Goal: Transaction & Acquisition: Obtain resource

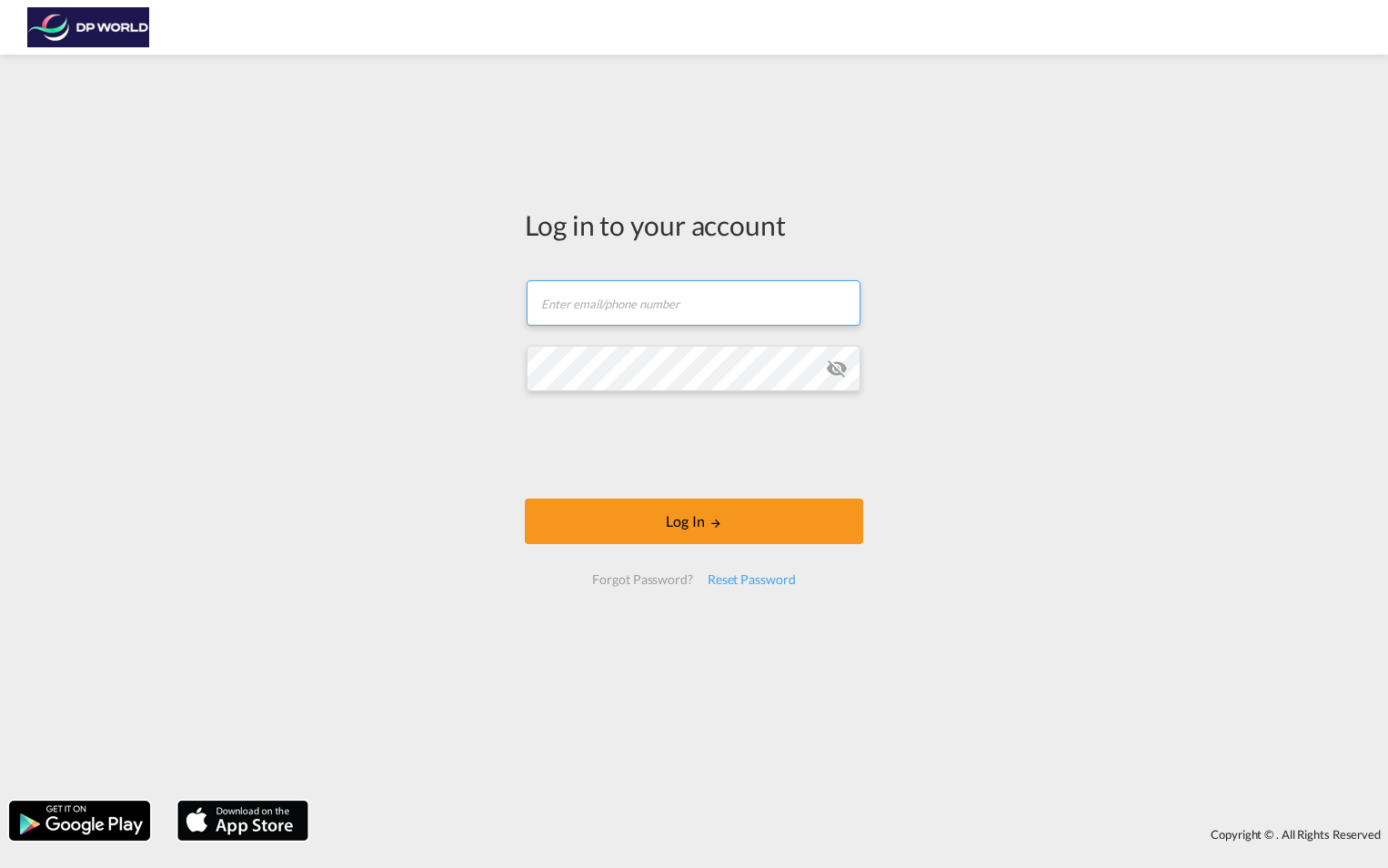
click at [654, 312] on input "text" at bounding box center [694, 302] width 334 height 45
type input "[PERSON_NAME][EMAIL_ADDRESS][PERSON_NAME][DOMAIN_NAME]"
click at [731, 578] on div "Reset Password" at bounding box center [752, 579] width 103 height 32
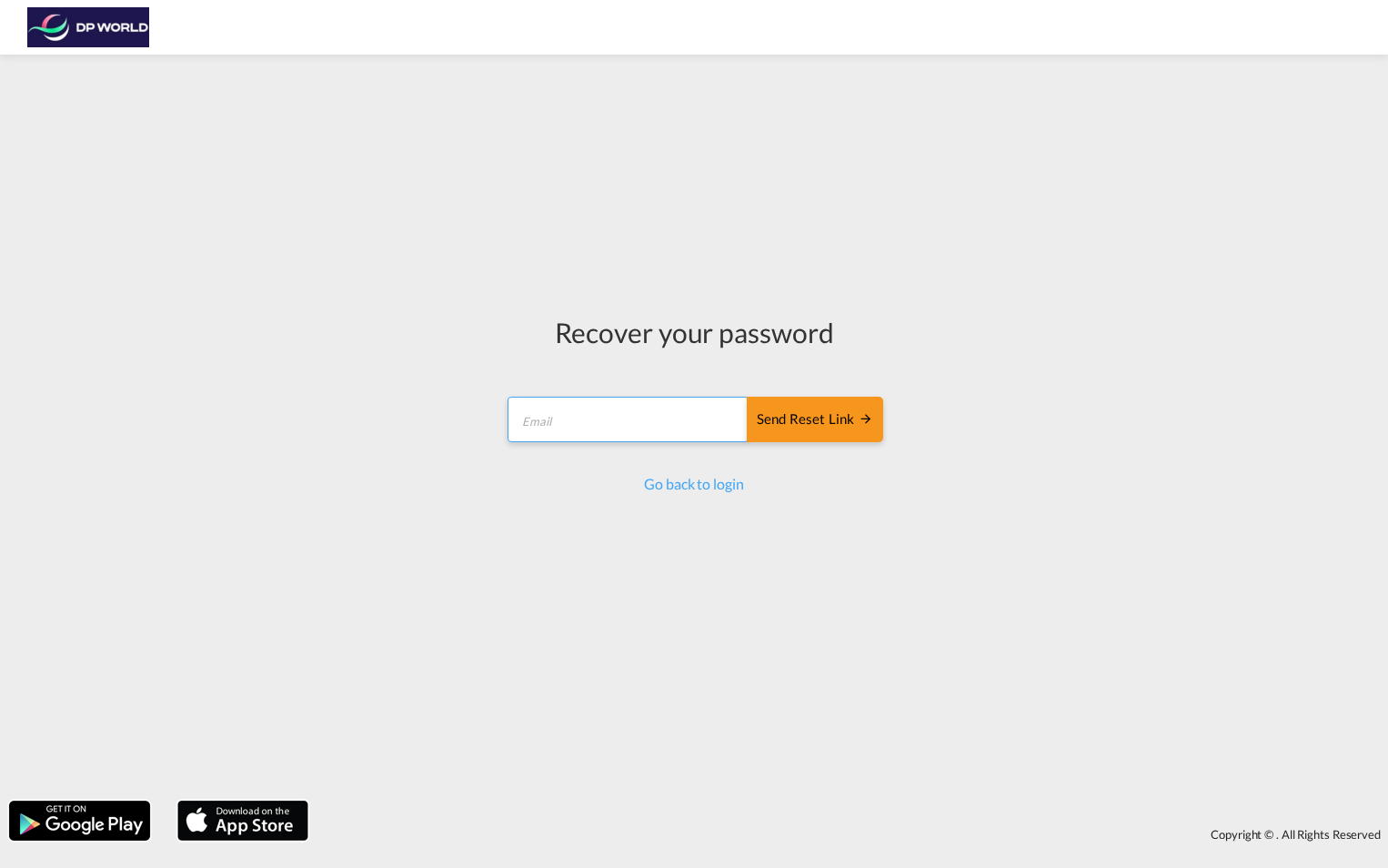
click at [615, 418] on input "email" at bounding box center [628, 419] width 241 height 45
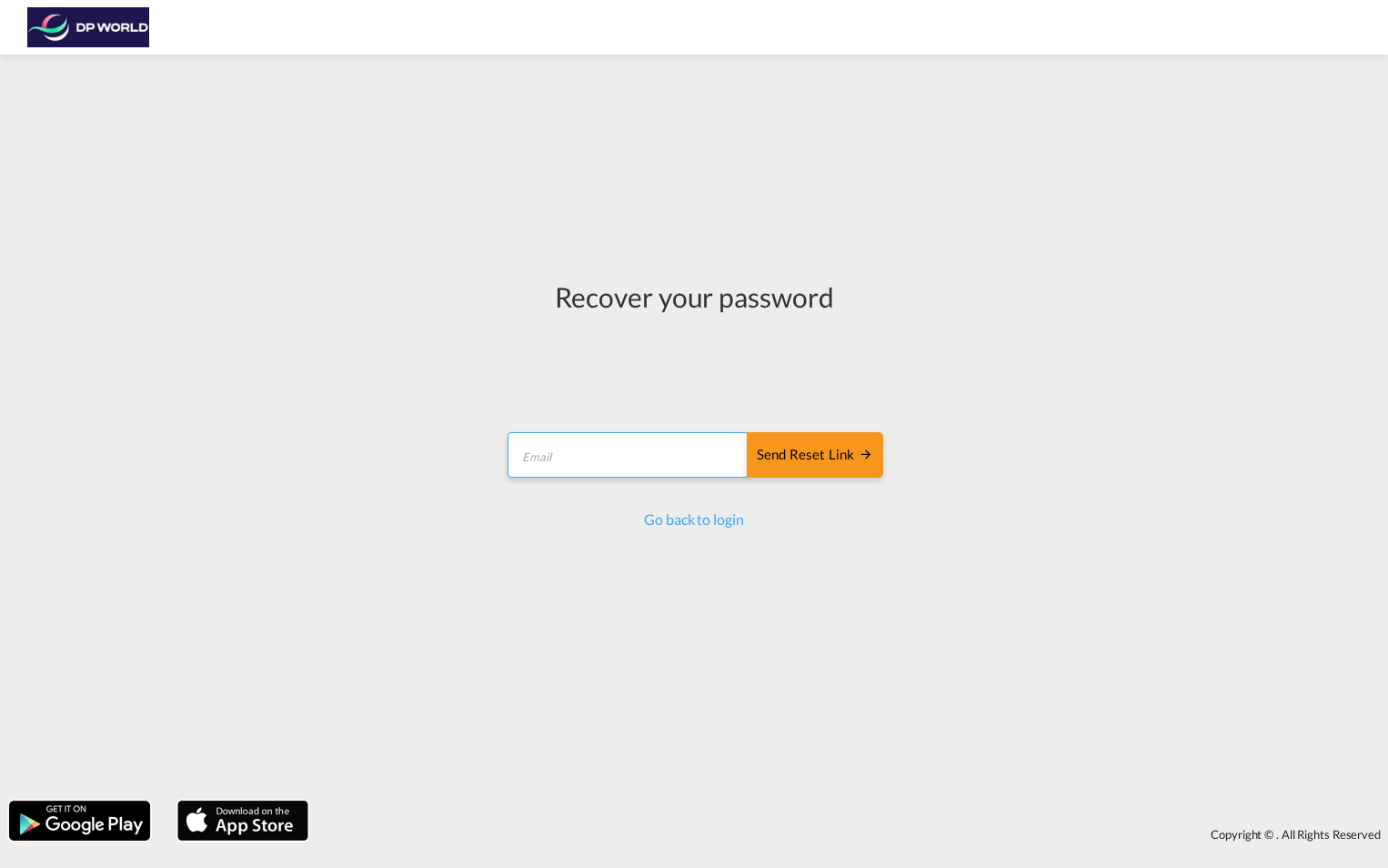
type input "[PERSON_NAME][EMAIL_ADDRESS][PERSON_NAME][DOMAIN_NAME]"
click at [830, 449] on div "Send reset link" at bounding box center [816, 455] width 117 height 21
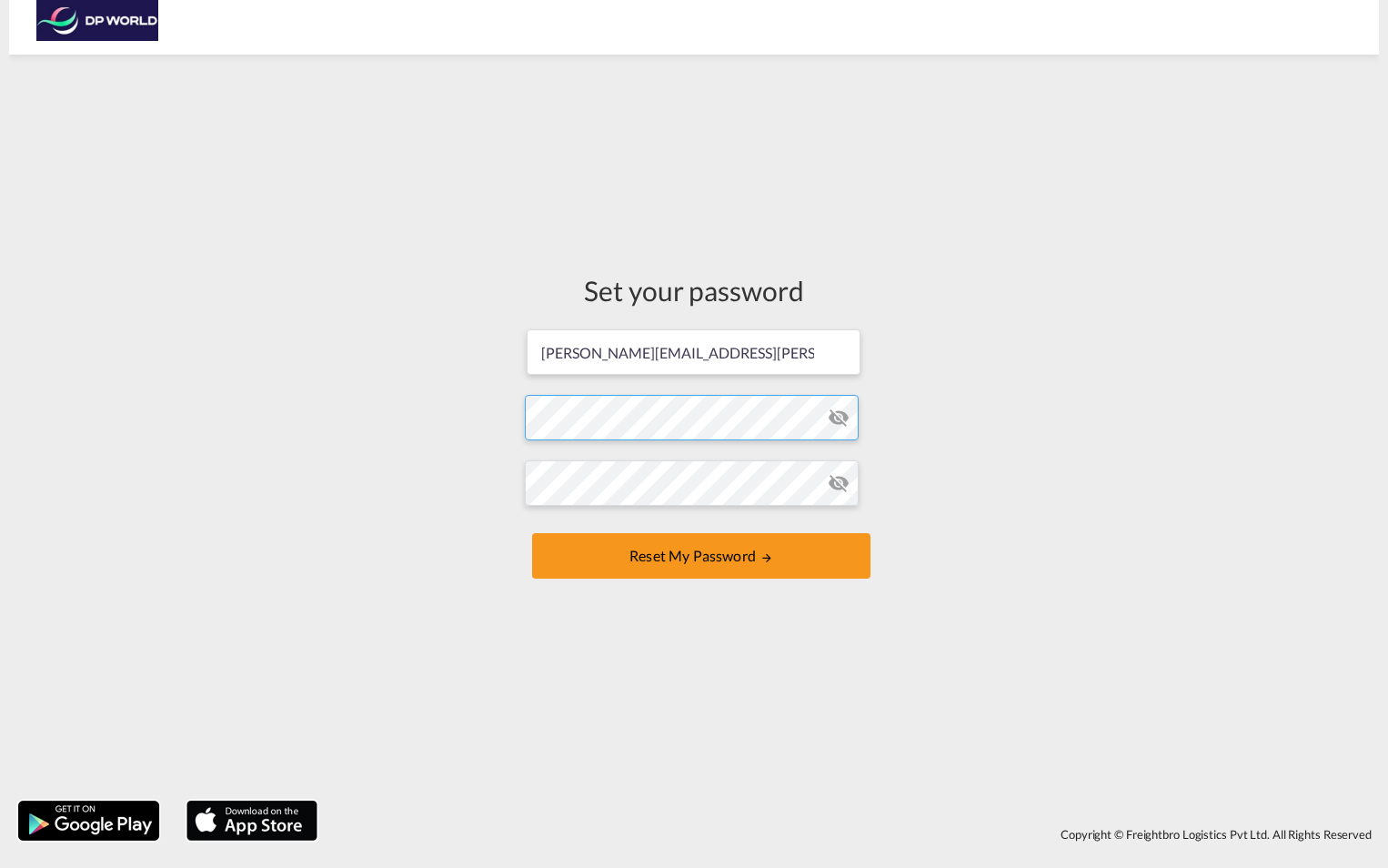
click at [613, 410] on form "eric.rosenblatt@dpworld.com Password must contain the following: A special char…" at bounding box center [694, 455] width 338 height 256
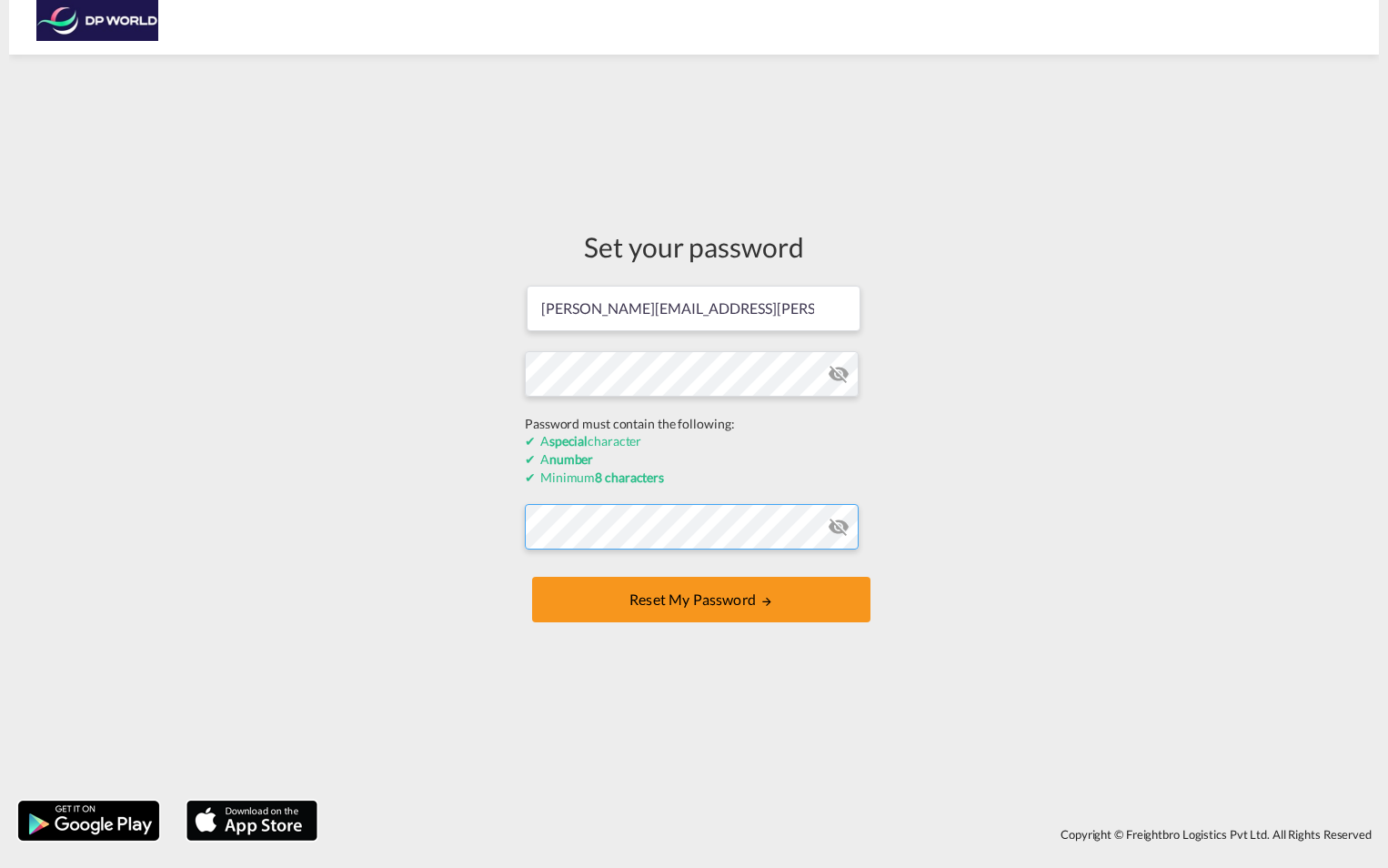
click at [665, 538] on form "eric.rosenblatt@dpworld.com Password must contain the following: A special char…" at bounding box center [694, 456] width 338 height 344
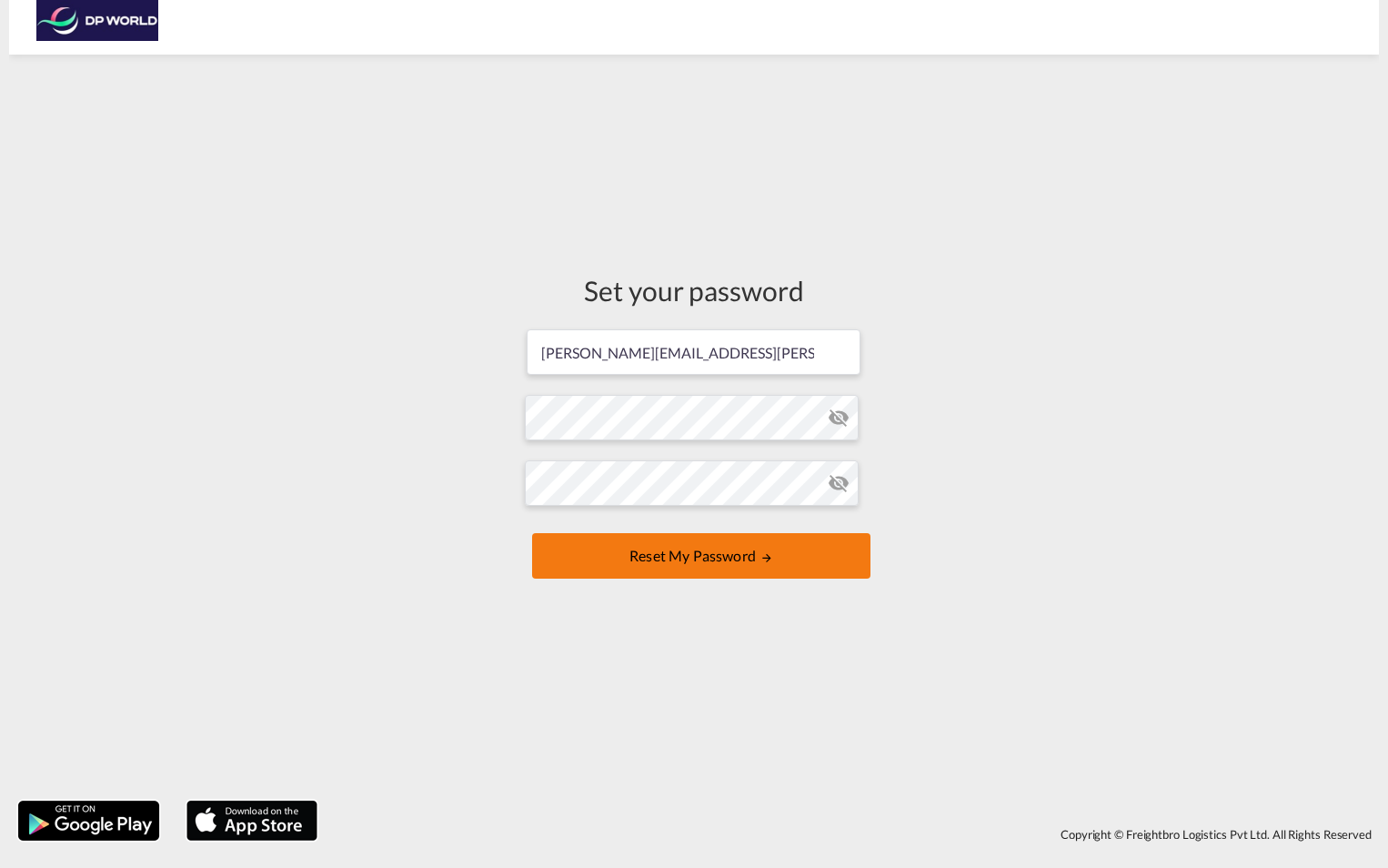
click at [694, 548] on button "Reset my password" at bounding box center [702, 556] width 338 height 45
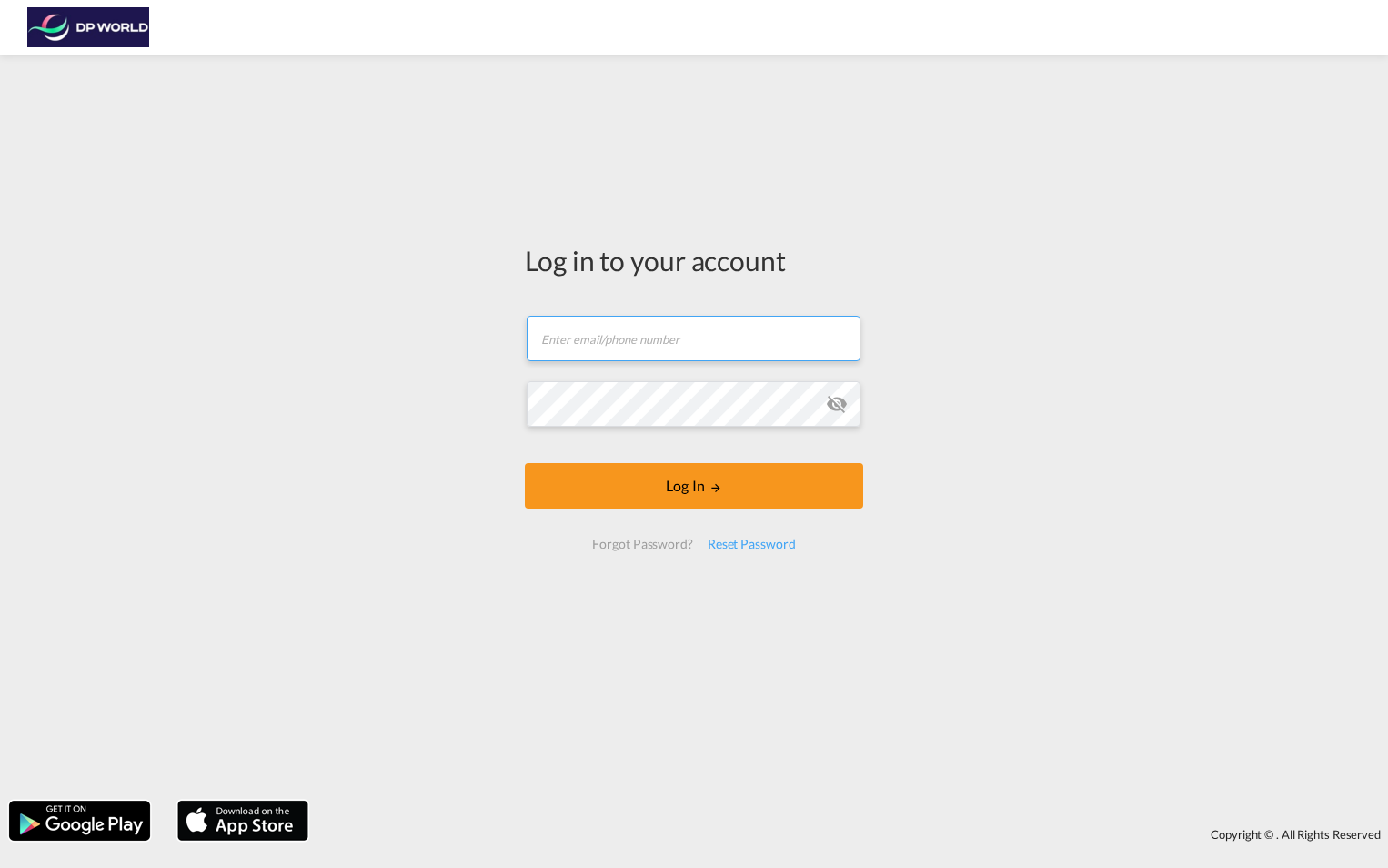
type input "eric.rosenblatt@dpworld.com"
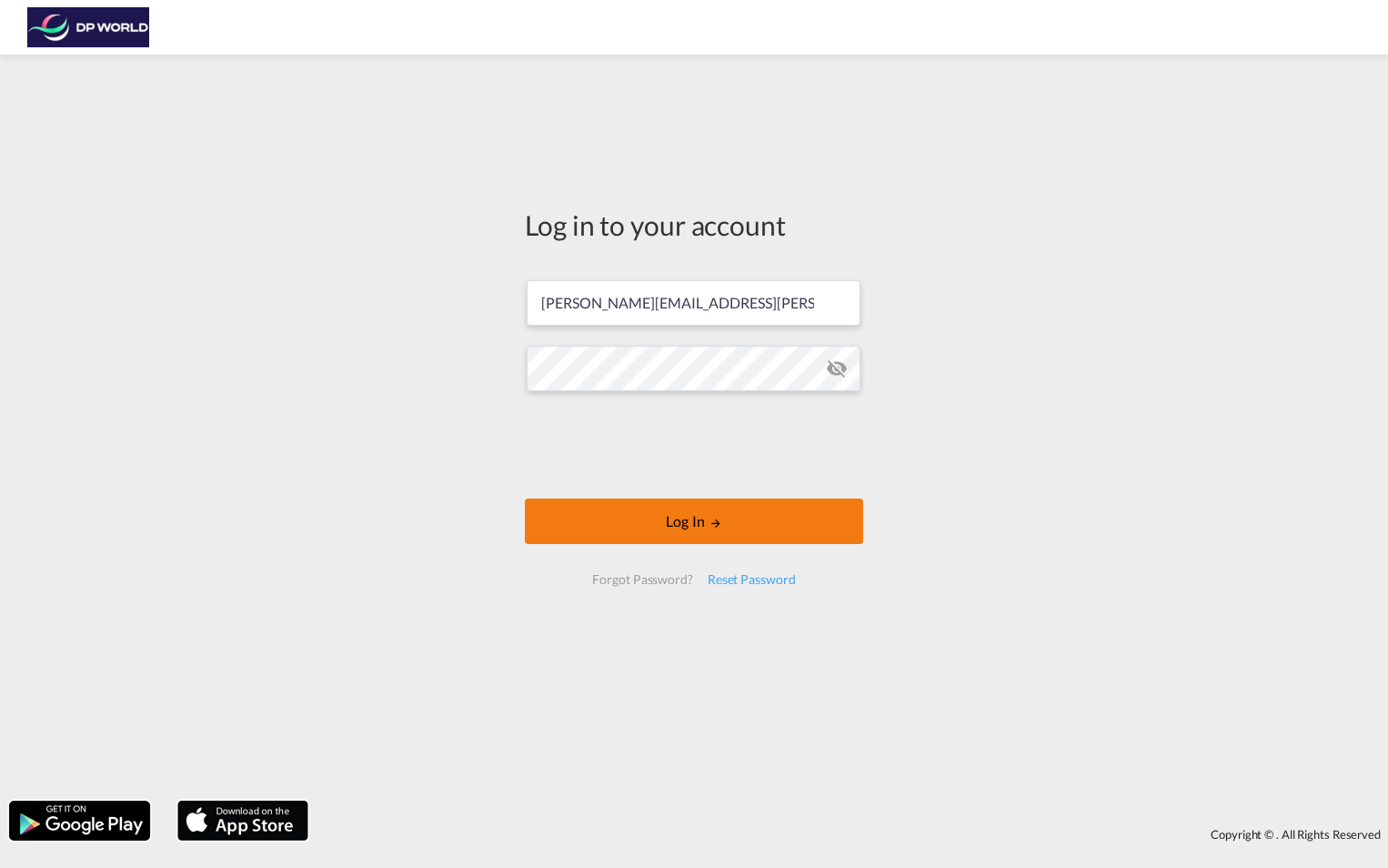
click at [704, 520] on button "Log In" at bounding box center [694, 520] width 338 height 45
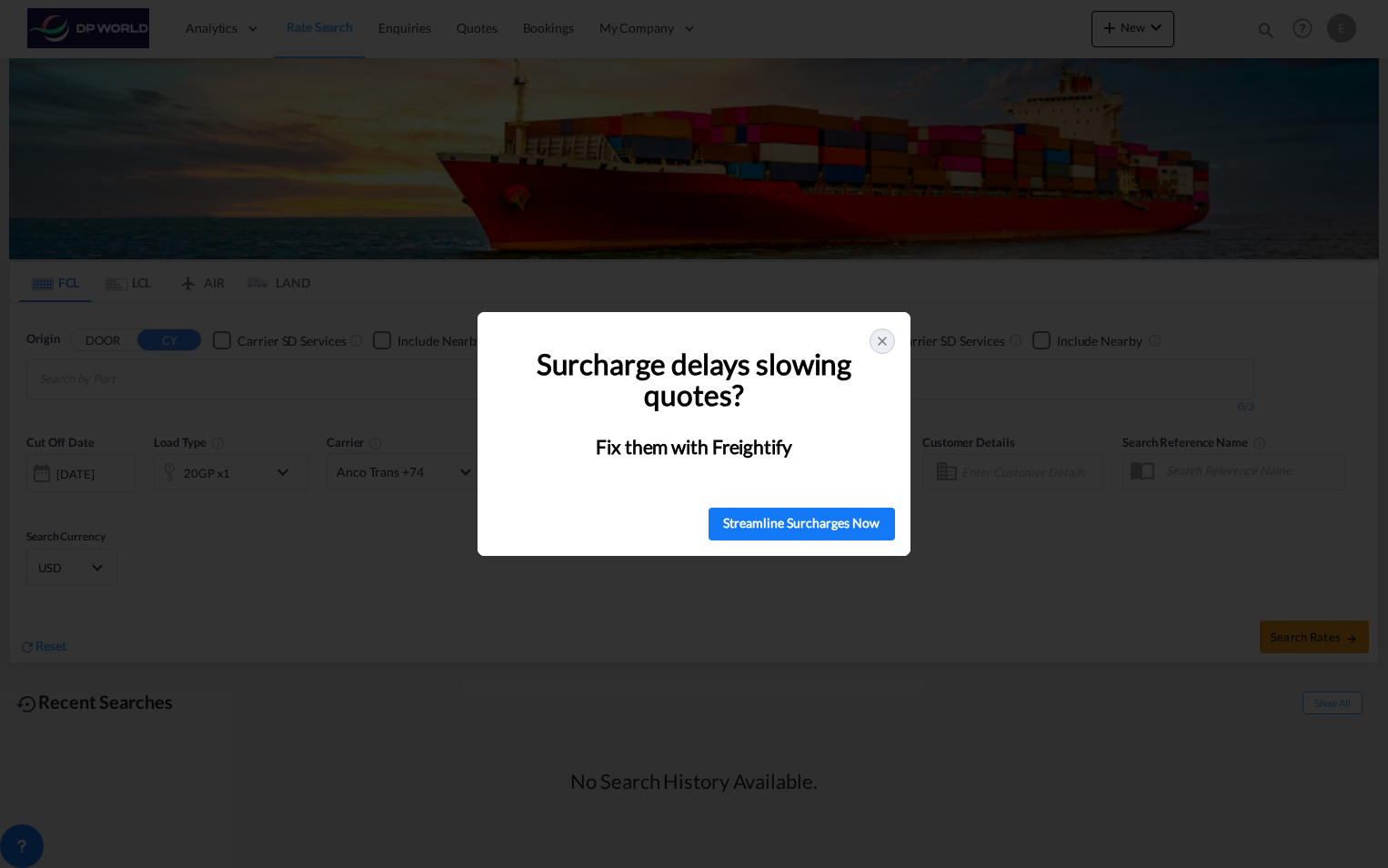
click at [881, 339] on icon at bounding box center [883, 341] width 15 height 15
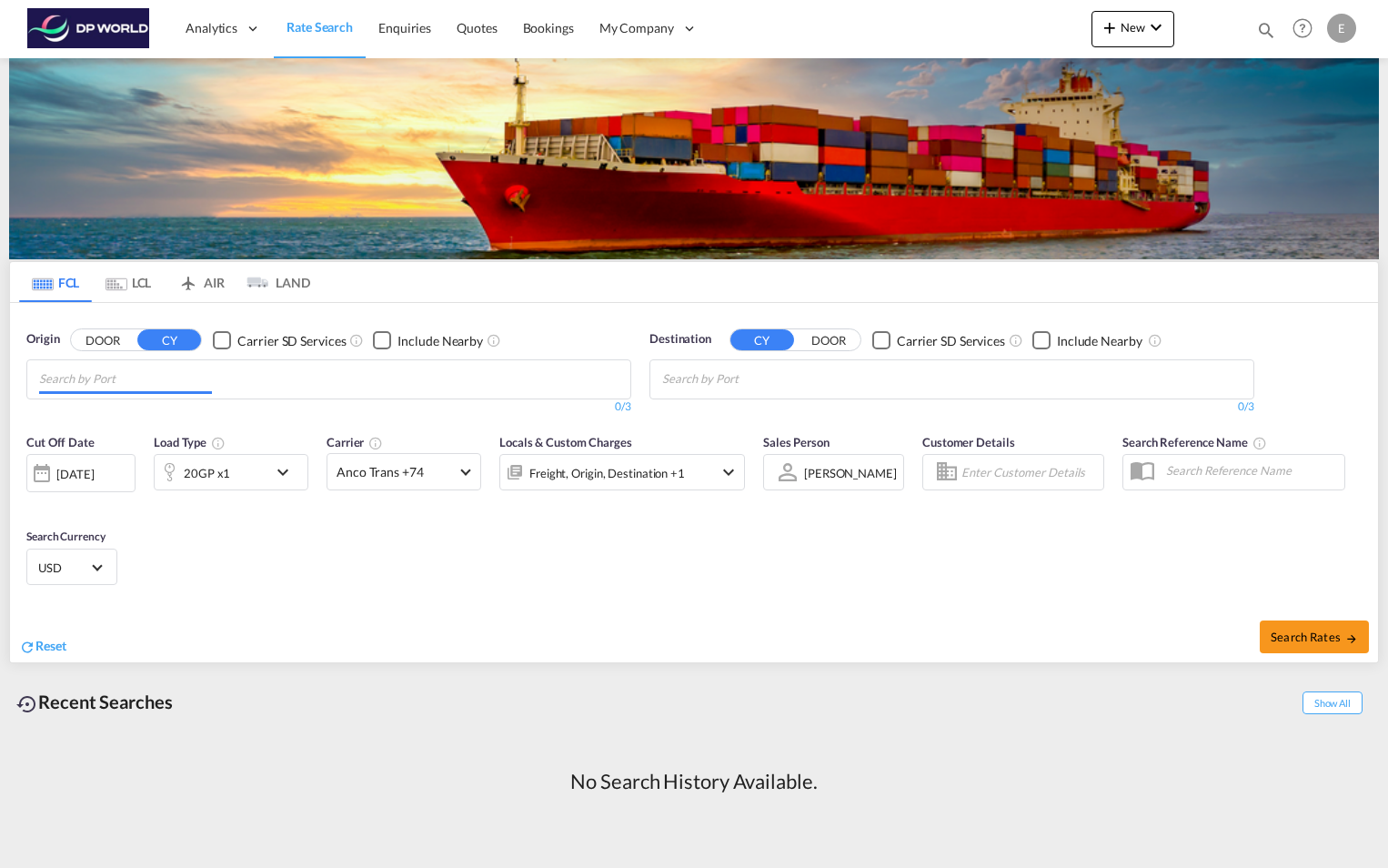
click at [186, 386] on input "Chips input." at bounding box center [125, 379] width 173 height 29
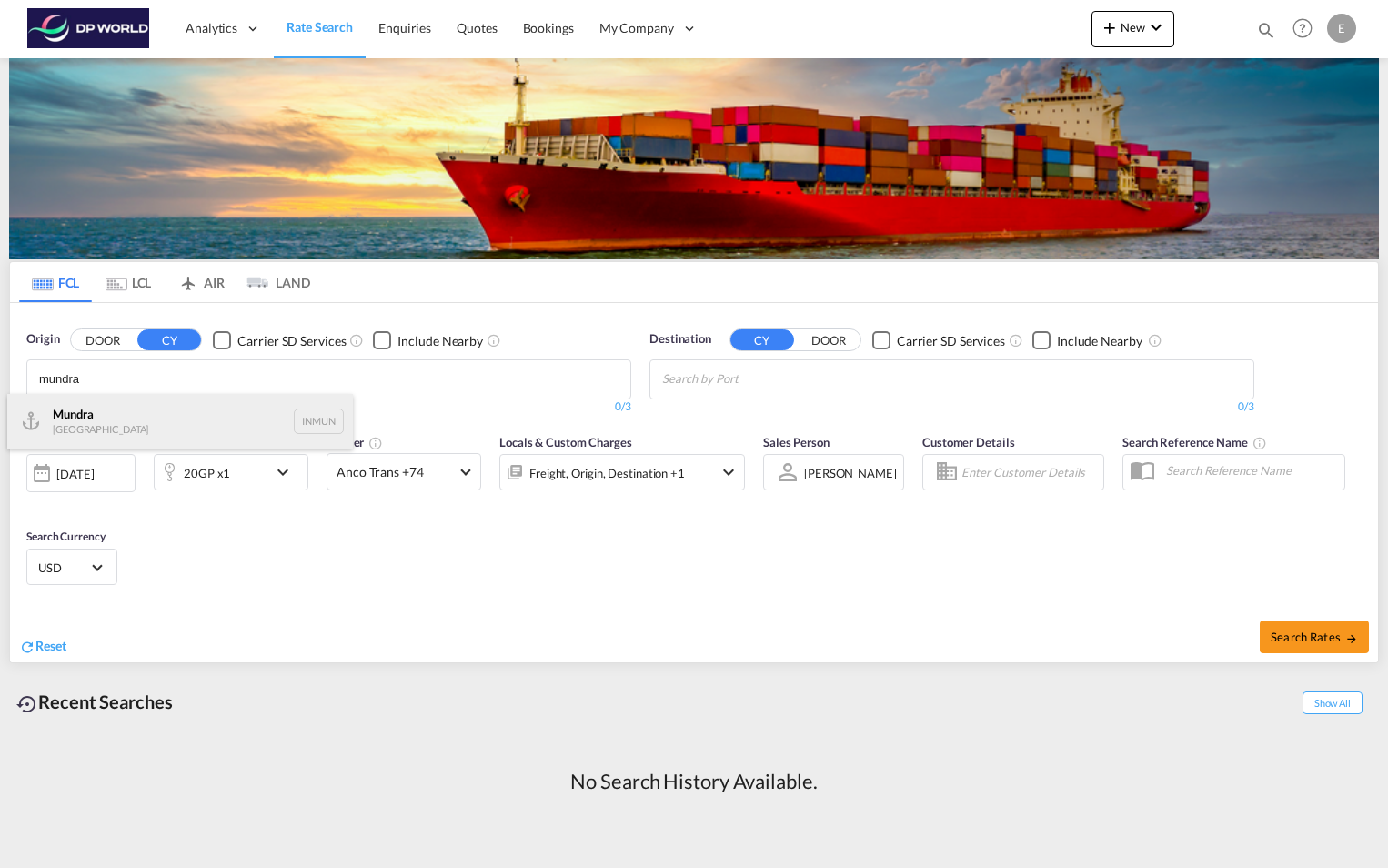
type input "mundra"
click at [135, 416] on div "Mundra India INMUN" at bounding box center [180, 421] width 346 height 55
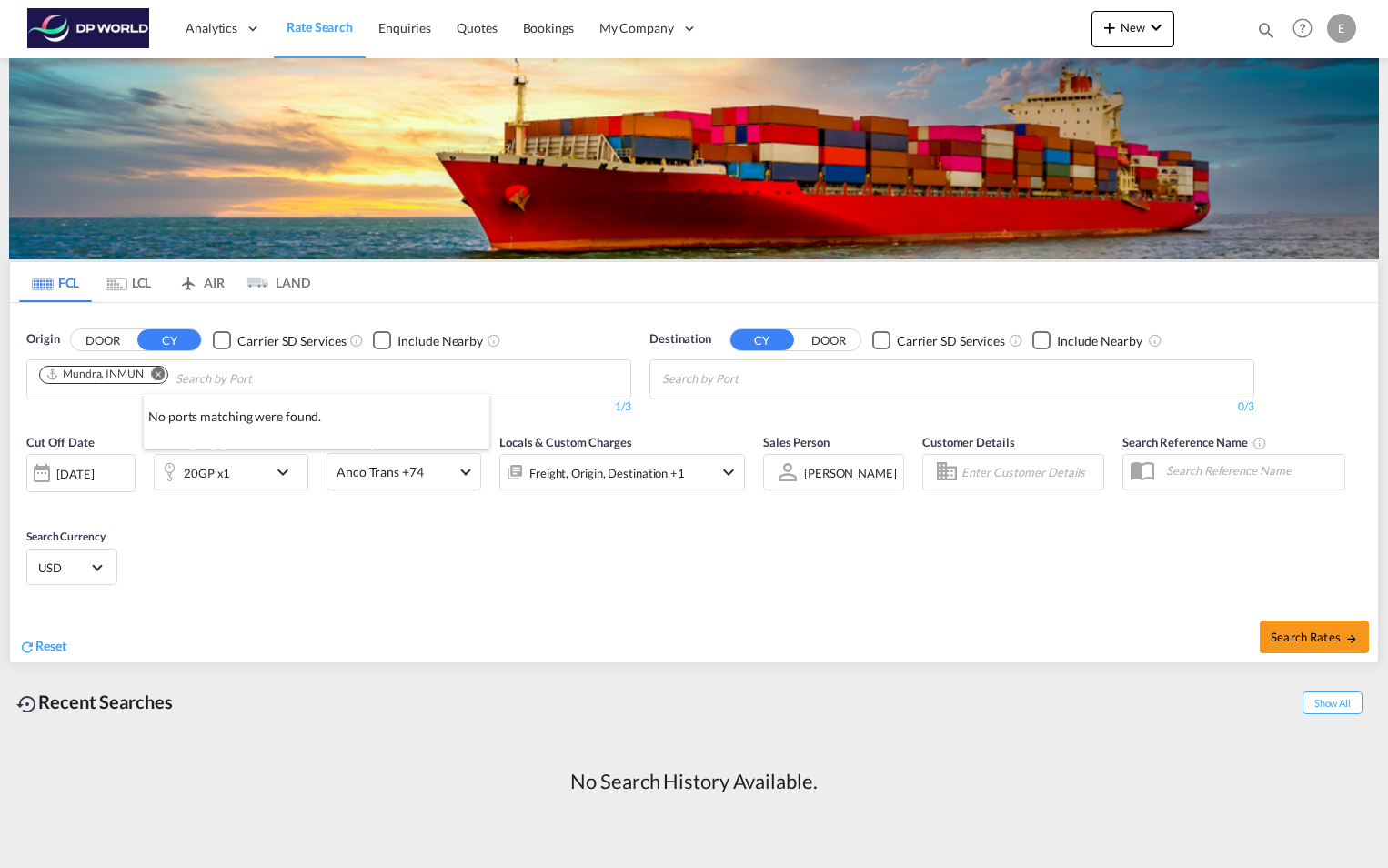
click at [777, 373] on div at bounding box center [694, 434] width 1388 height 868
click at [777, 373] on input "Chips input." at bounding box center [748, 379] width 173 height 29
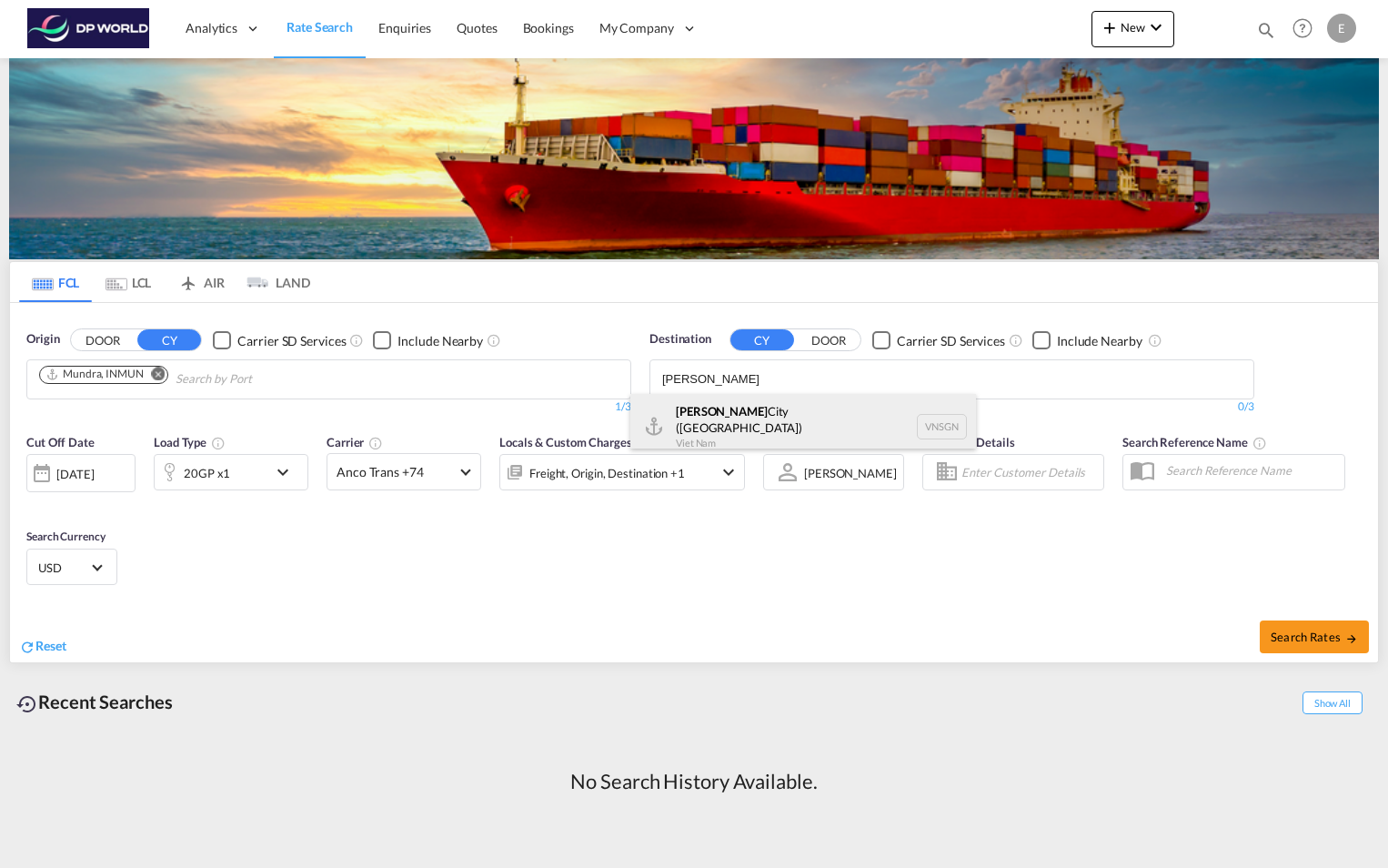
type input "ho chi minh"
click at [760, 412] on div "Ho Chi Minh City (Saigon) Viet Nam VNSGN" at bounding box center [804, 426] width 346 height 66
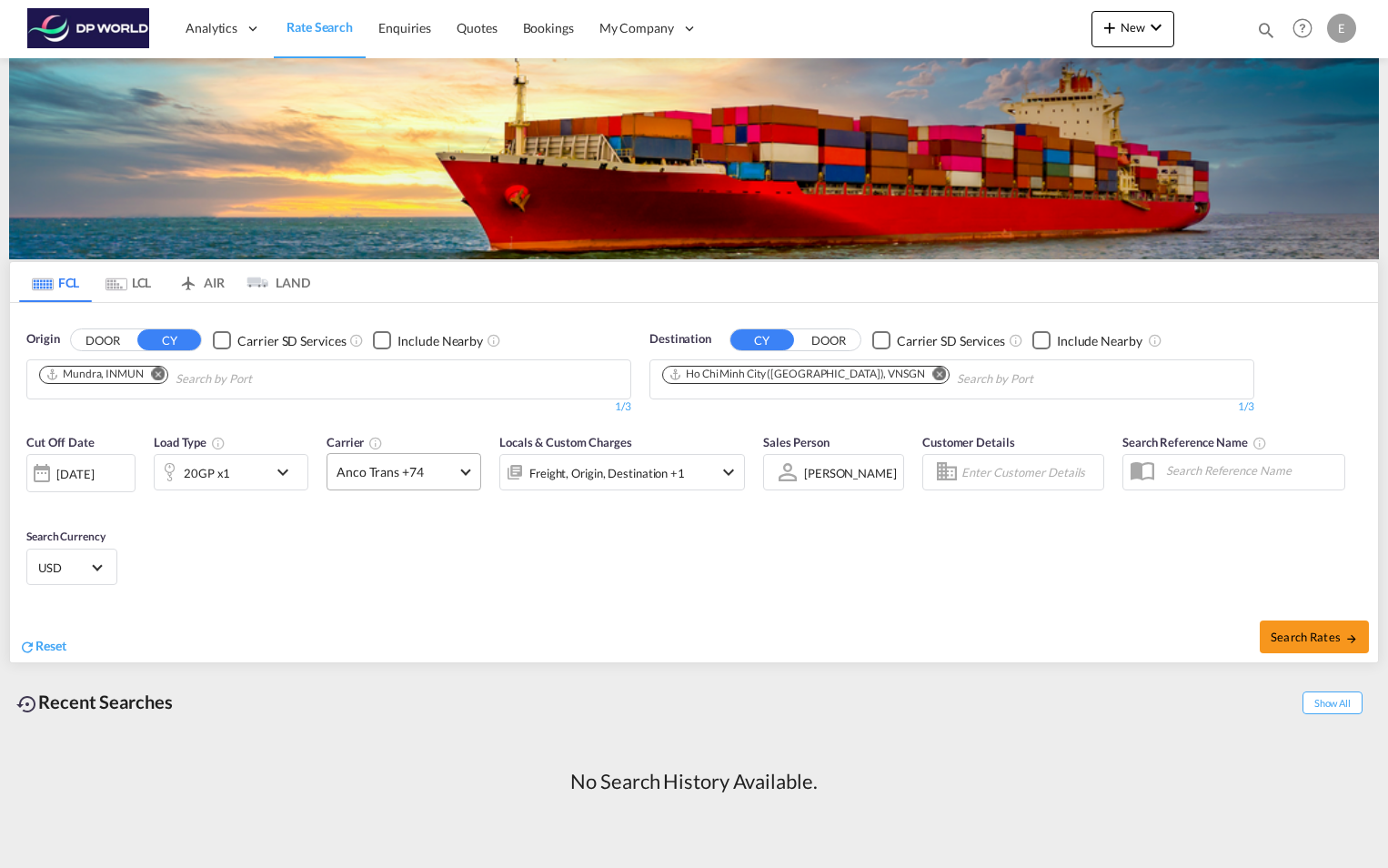
click at [468, 472] on span at bounding box center [465, 470] width 10 height 10
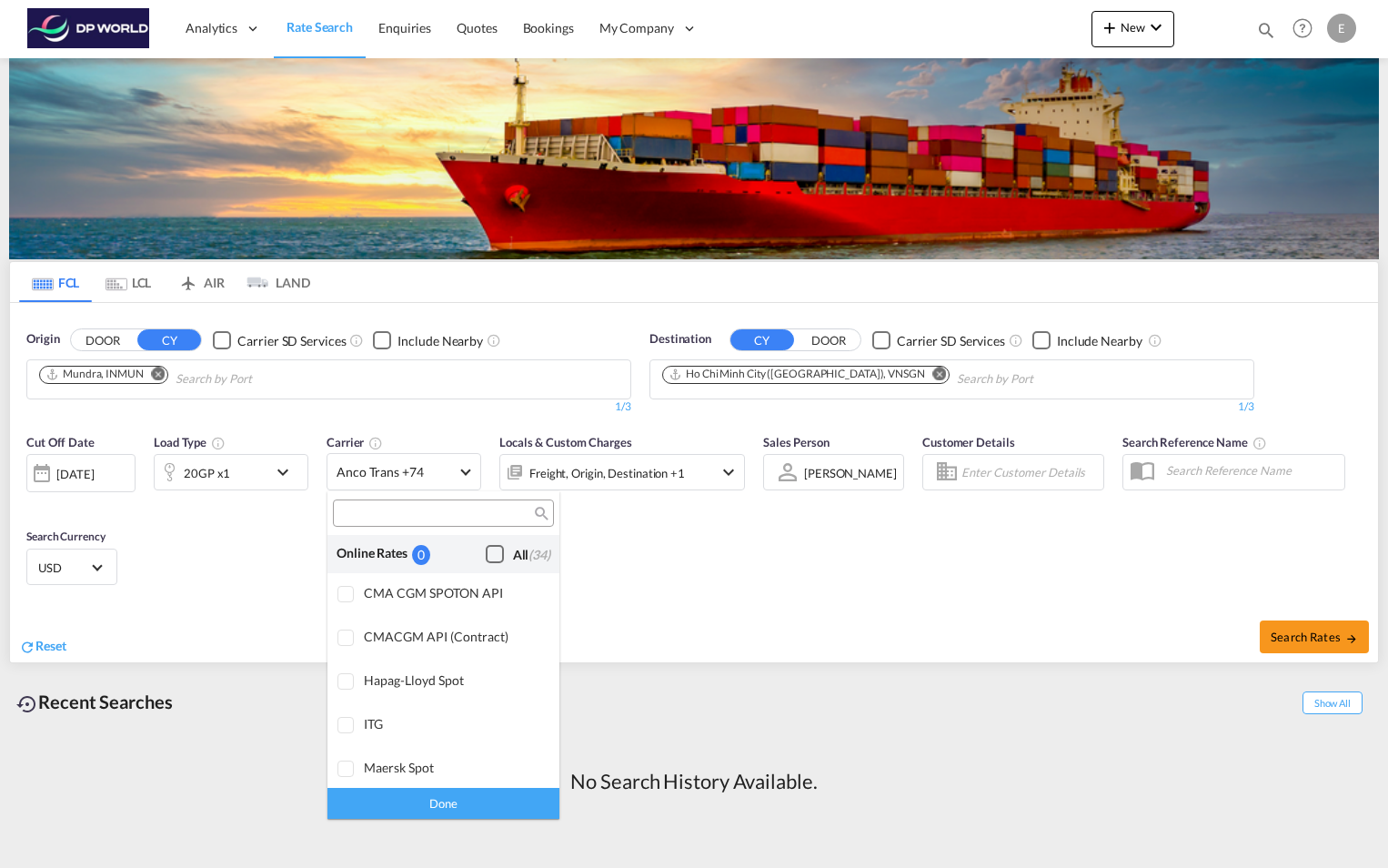
scroll to position [1461, 0]
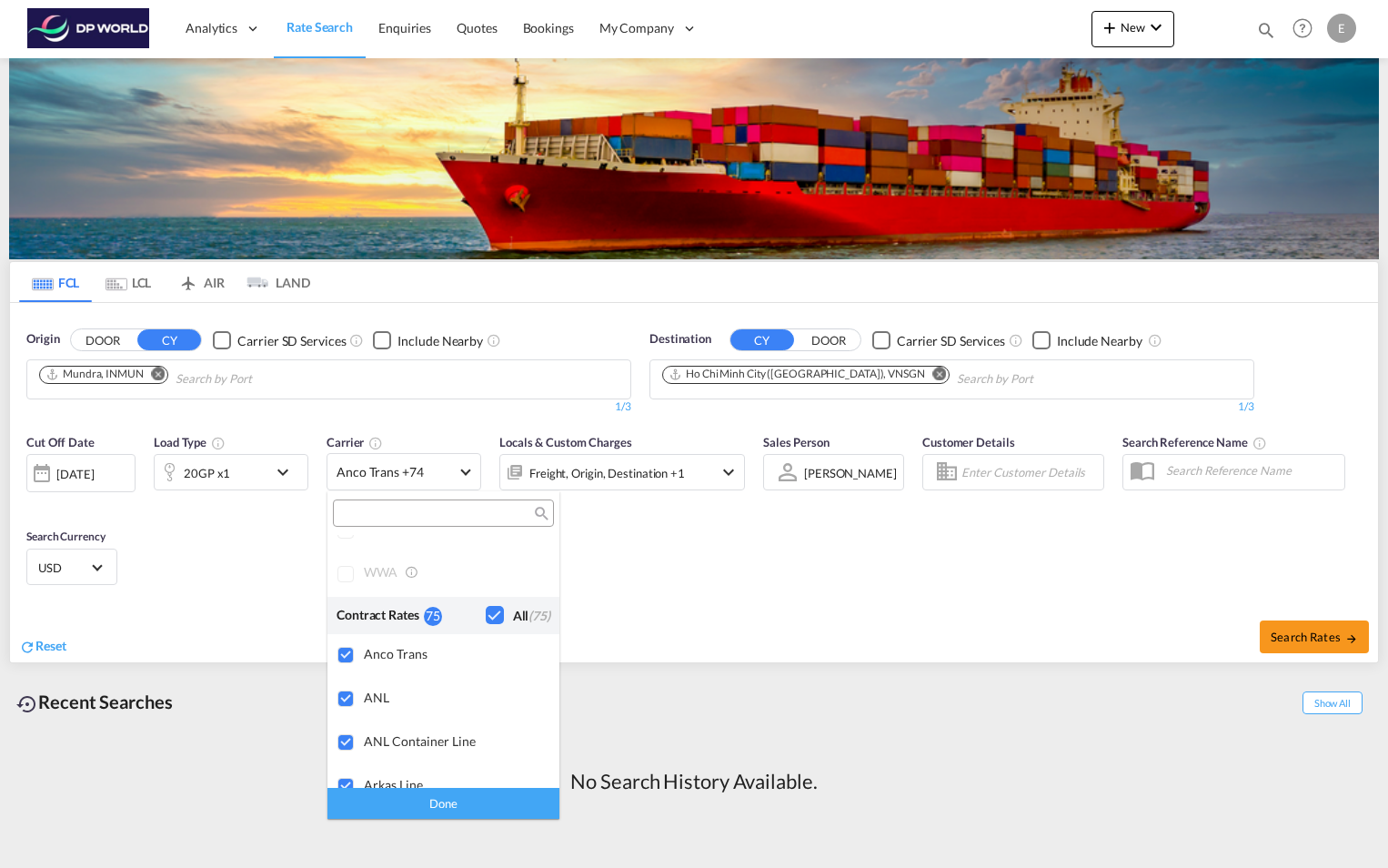
click at [467, 472] on md-backdrop at bounding box center [694, 434] width 1388 height 868
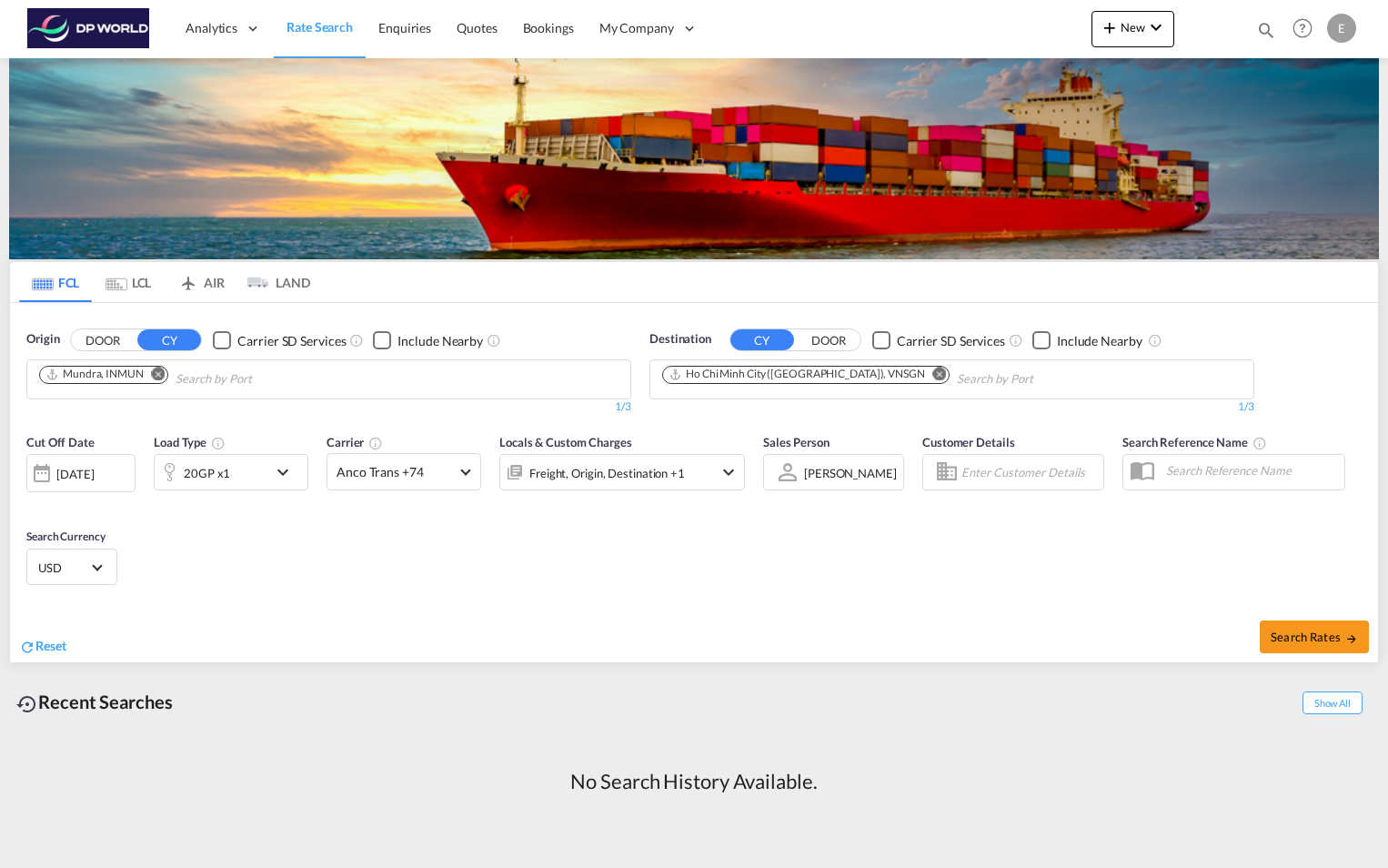
click at [725, 471] on md-icon "icon-chevron-down" at bounding box center [729, 472] width 22 height 22
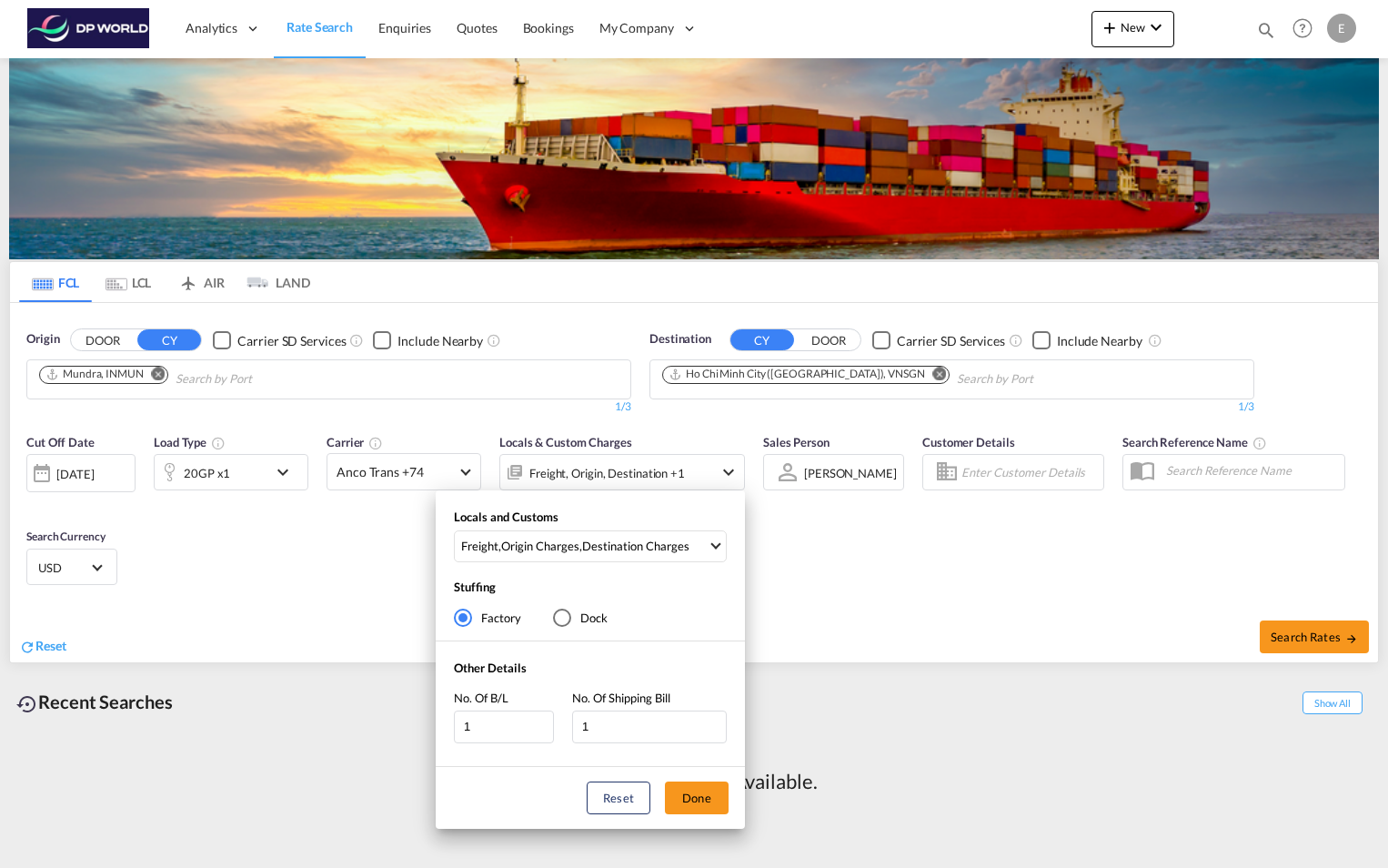
click at [853, 559] on div "Locals and Customs Freight , Origin Charges , Destination Charges Clear All Sel…" at bounding box center [694, 434] width 1388 height 868
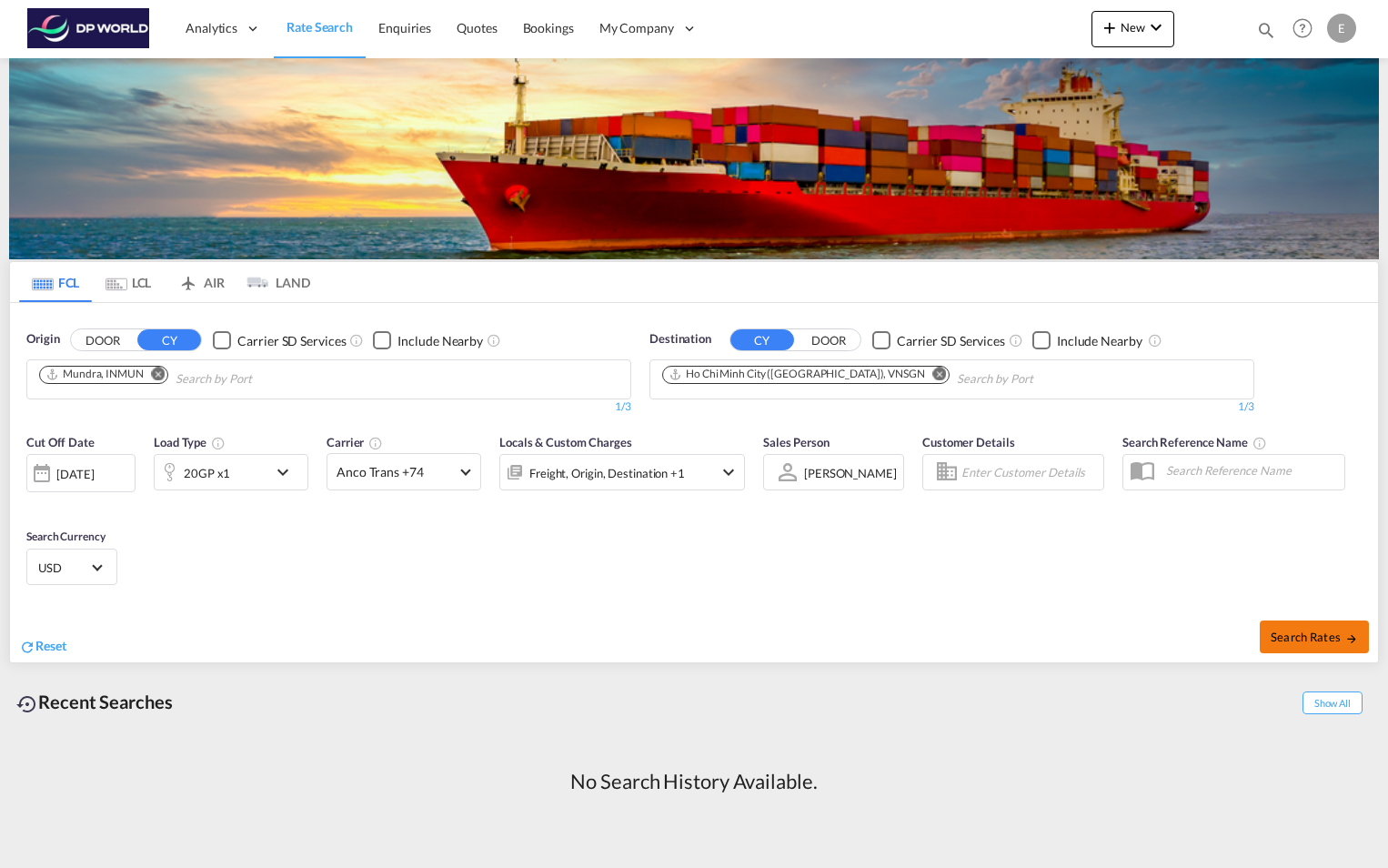
click at [1294, 630] on span "Search Rates" at bounding box center [1315, 637] width 87 height 15
type input "INMUN to VNSGN / 20 Aug 2025"
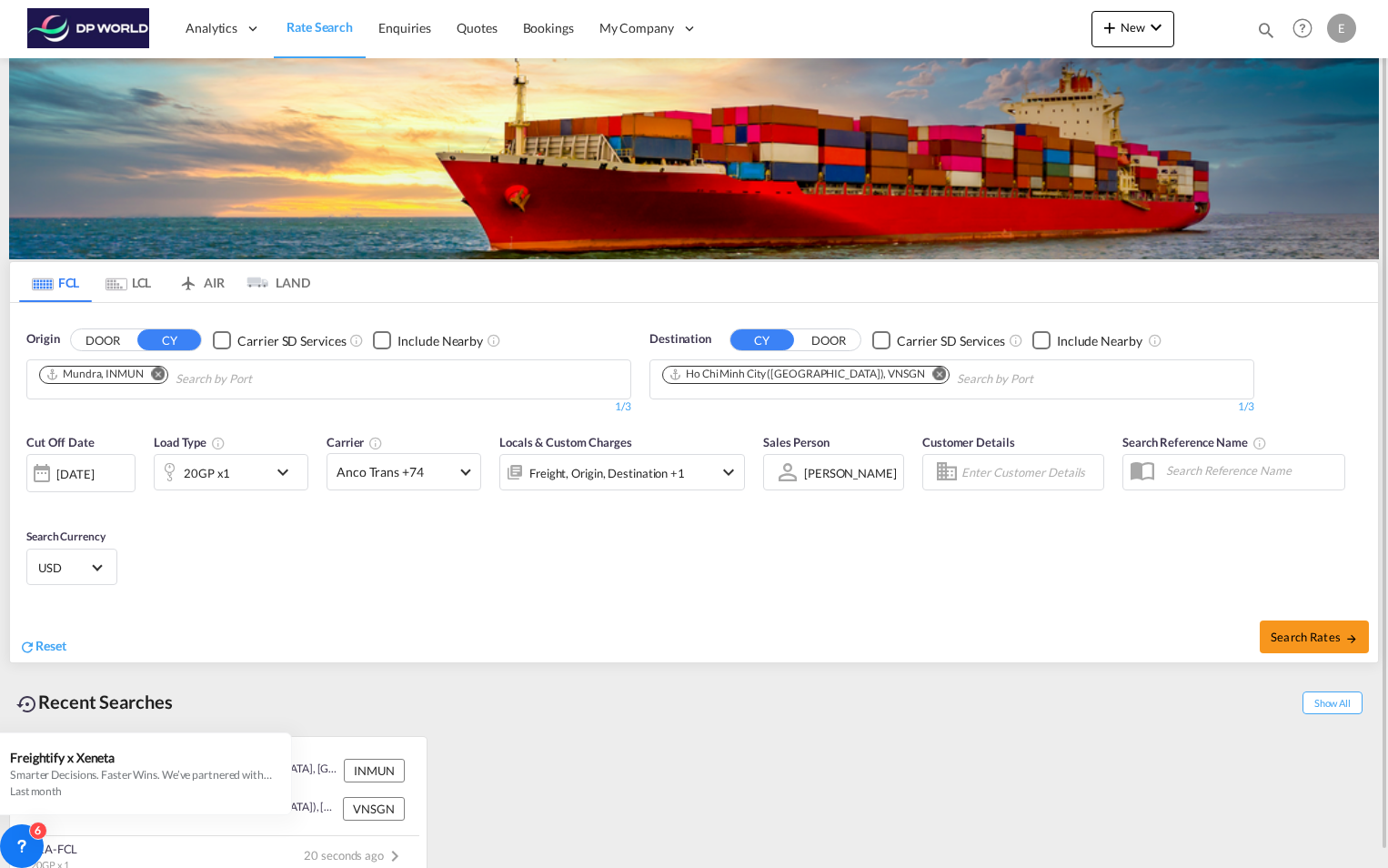
click at [934, 374] on md-icon "Remove" at bounding box center [940, 373] width 14 height 14
click at [862, 374] on md-chips at bounding box center [952, 379] width 603 height 38
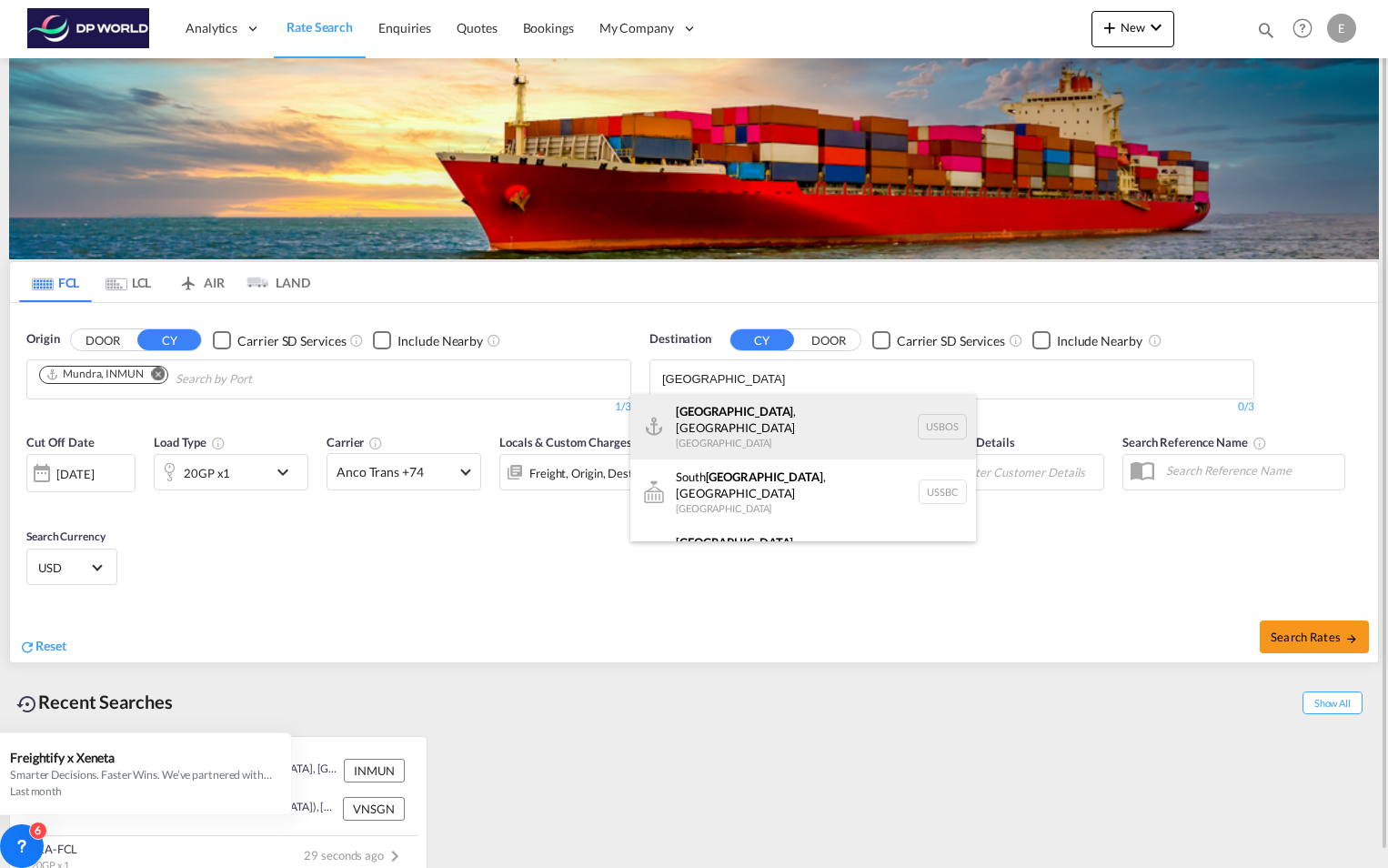
type input "boston"
click at [757, 415] on div "Boston , MA United States USBOS" at bounding box center [804, 426] width 346 height 66
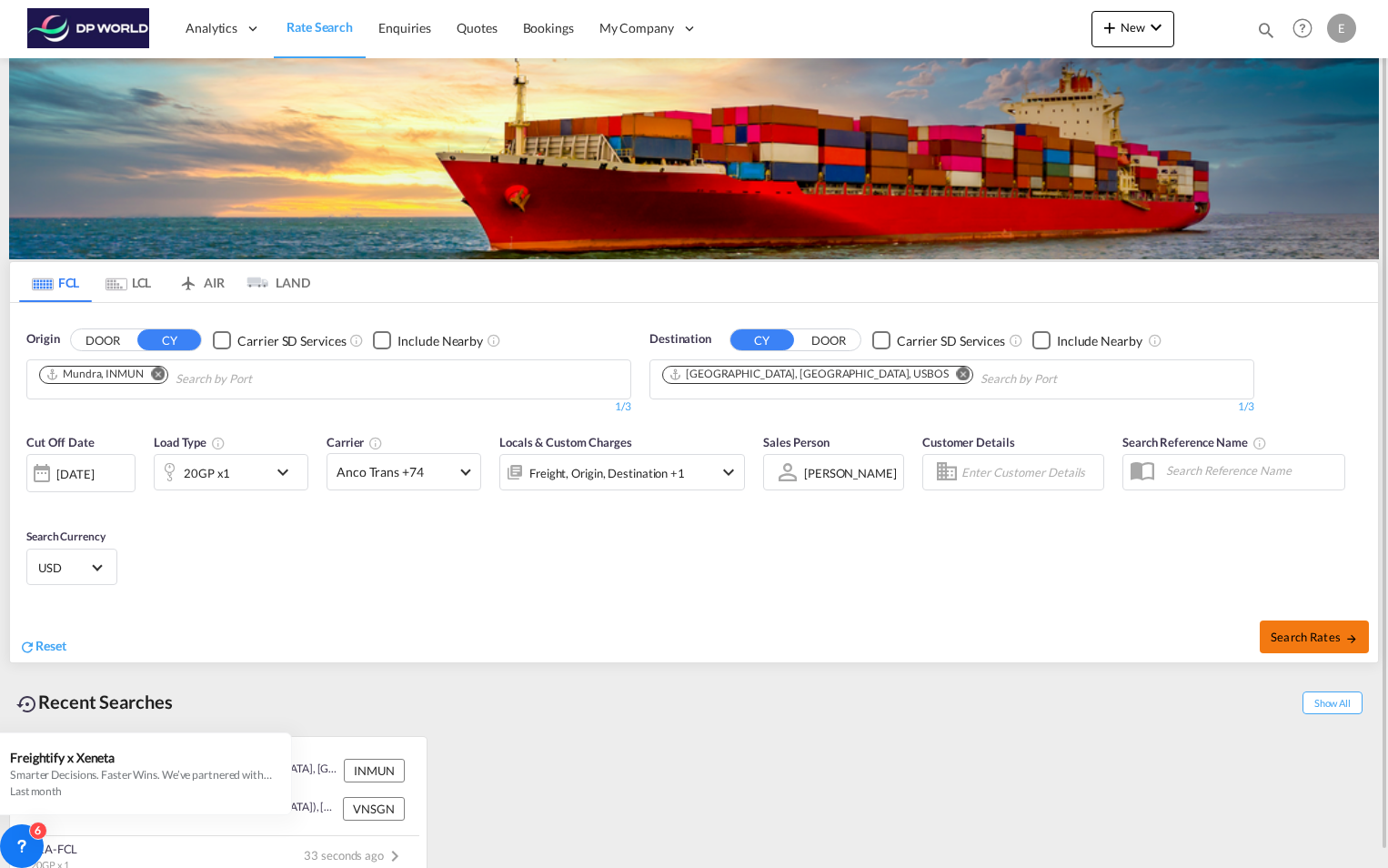
click at [1317, 636] on span "Search Rates" at bounding box center [1315, 637] width 87 height 15
type input "INMUN to USBOS / 20 Aug 2025"
